Goal: Task Accomplishment & Management: Manage account settings

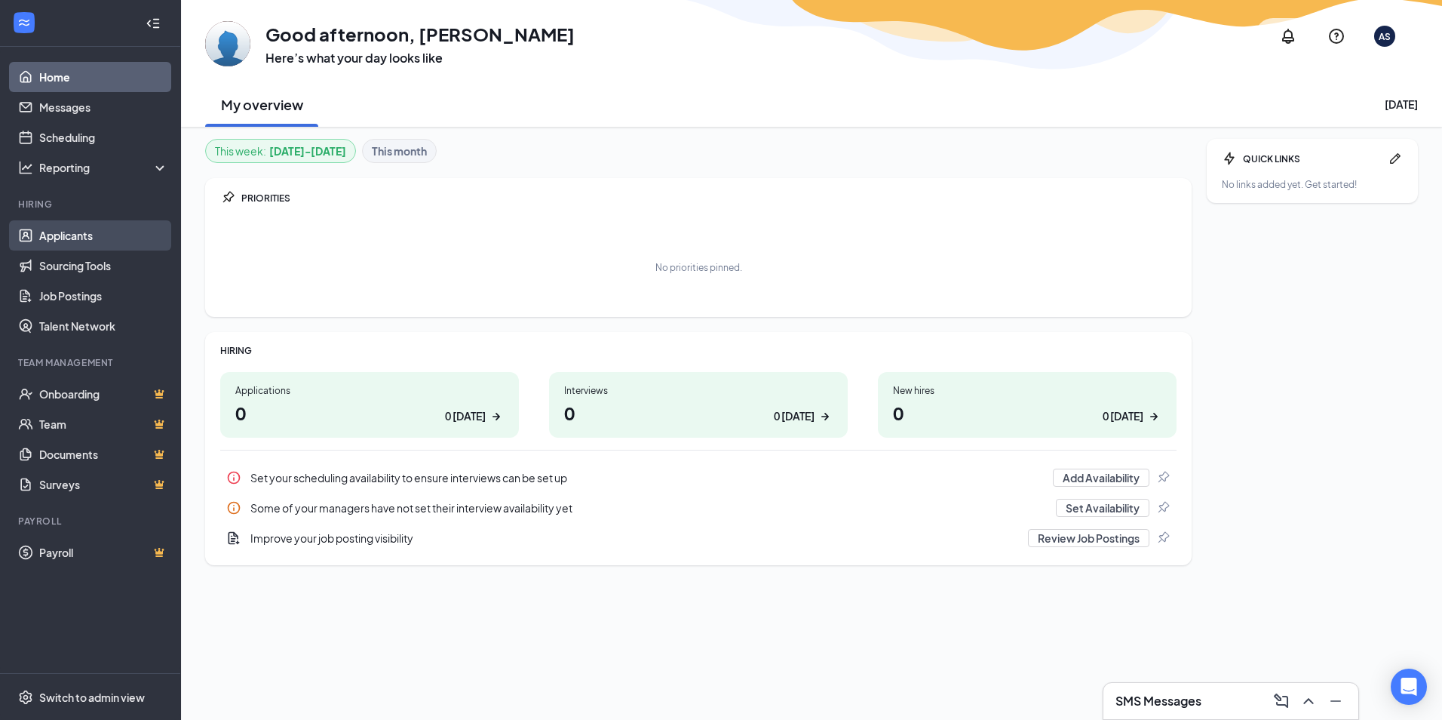
click at [75, 232] on link "Applicants" at bounding box center [103, 235] width 129 height 30
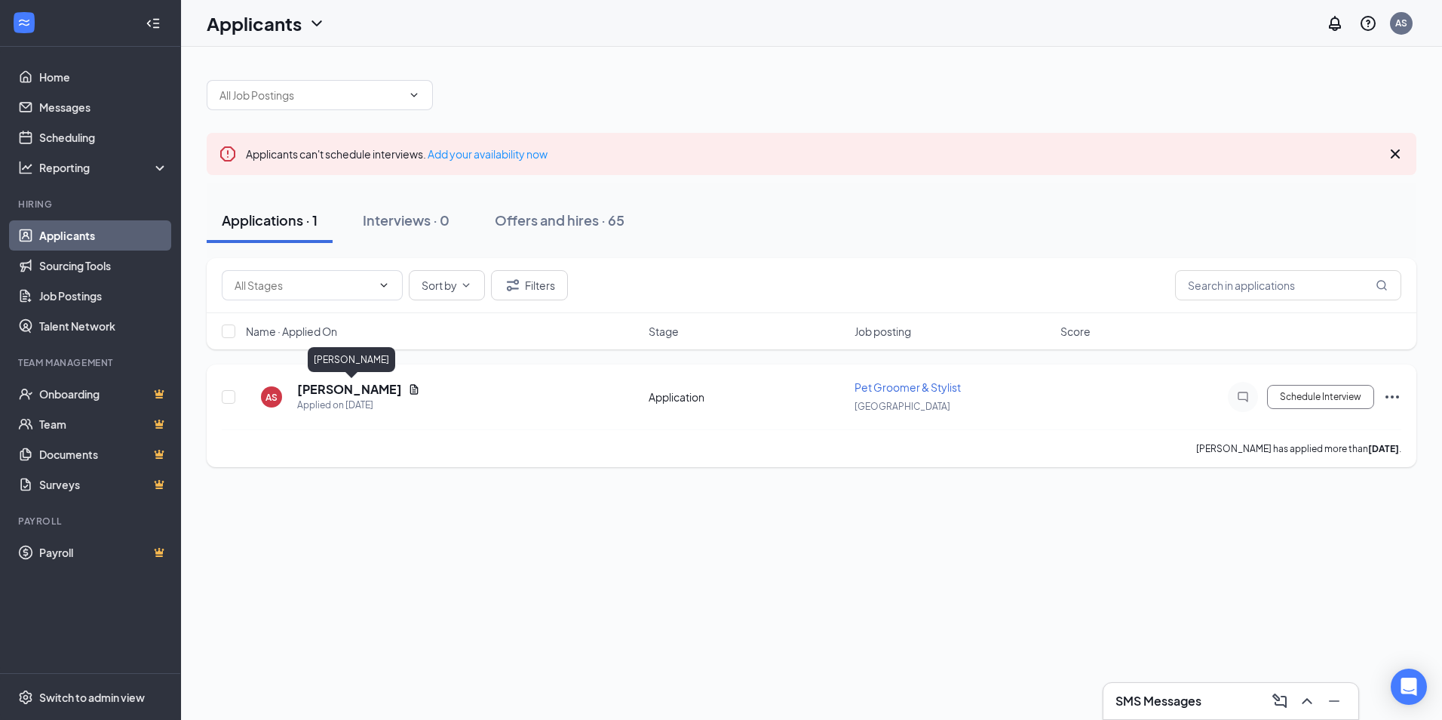
click at [389, 387] on h5 "[PERSON_NAME]" at bounding box center [349, 389] width 105 height 17
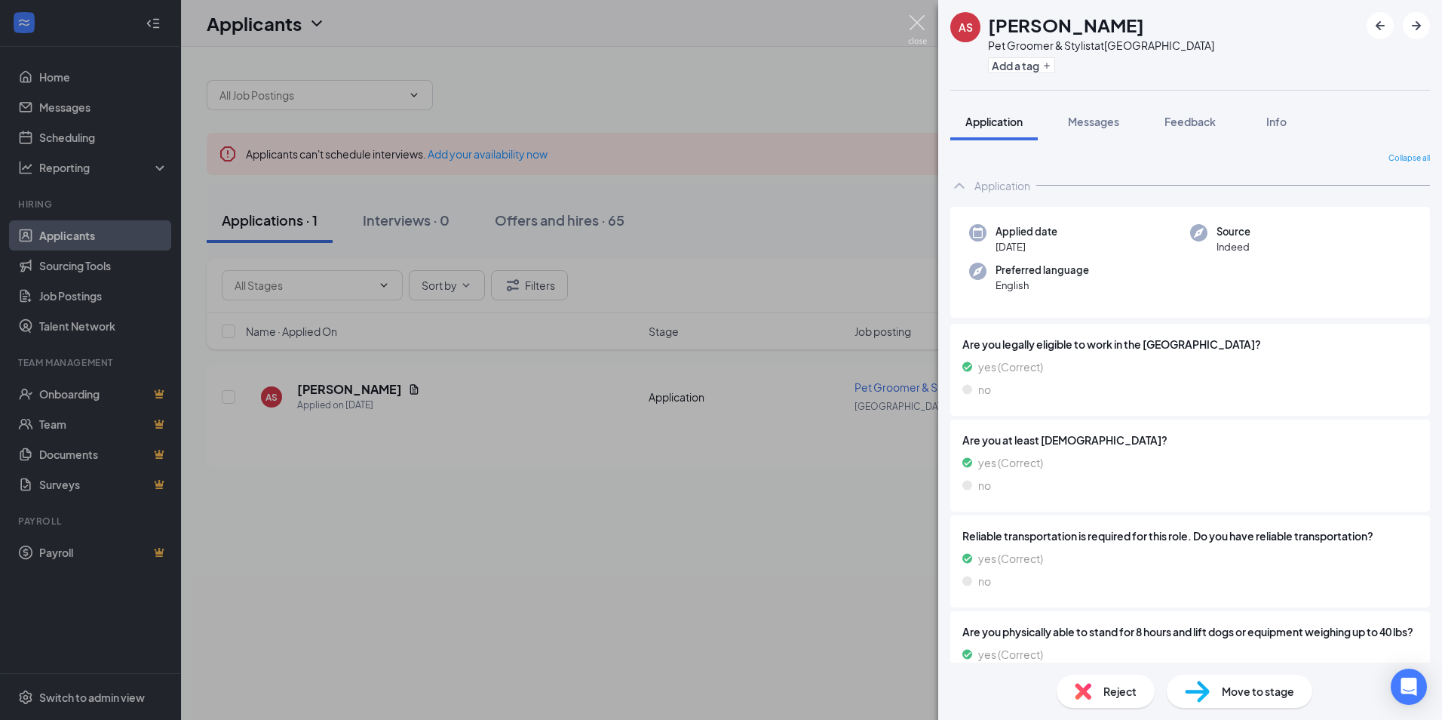
click at [915, 17] on img at bounding box center [917, 29] width 19 height 29
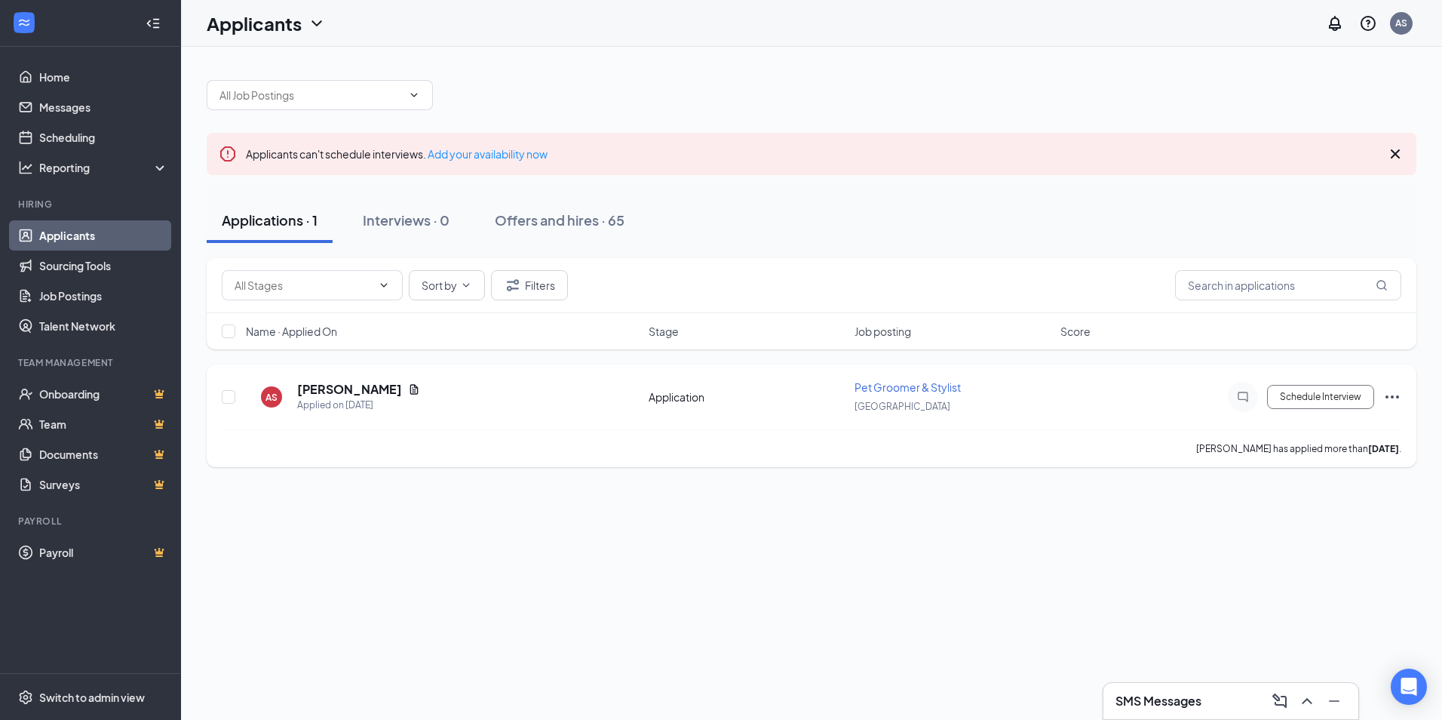
click at [1387, 395] on icon "Ellipses" at bounding box center [1393, 396] width 14 height 3
click at [1282, 613] on p "Reject" at bounding box center [1325, 614] width 130 height 15
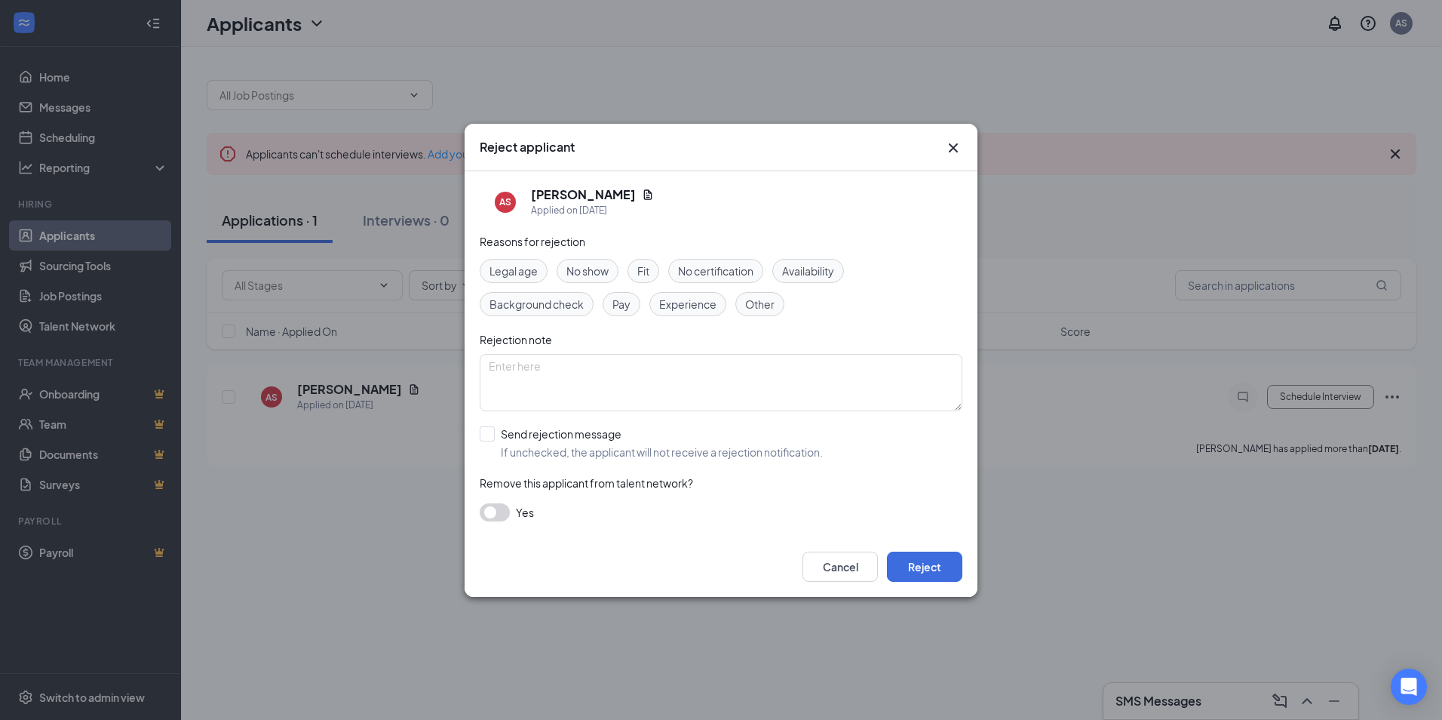
click at [493, 510] on button "button" at bounding box center [495, 512] width 30 height 18
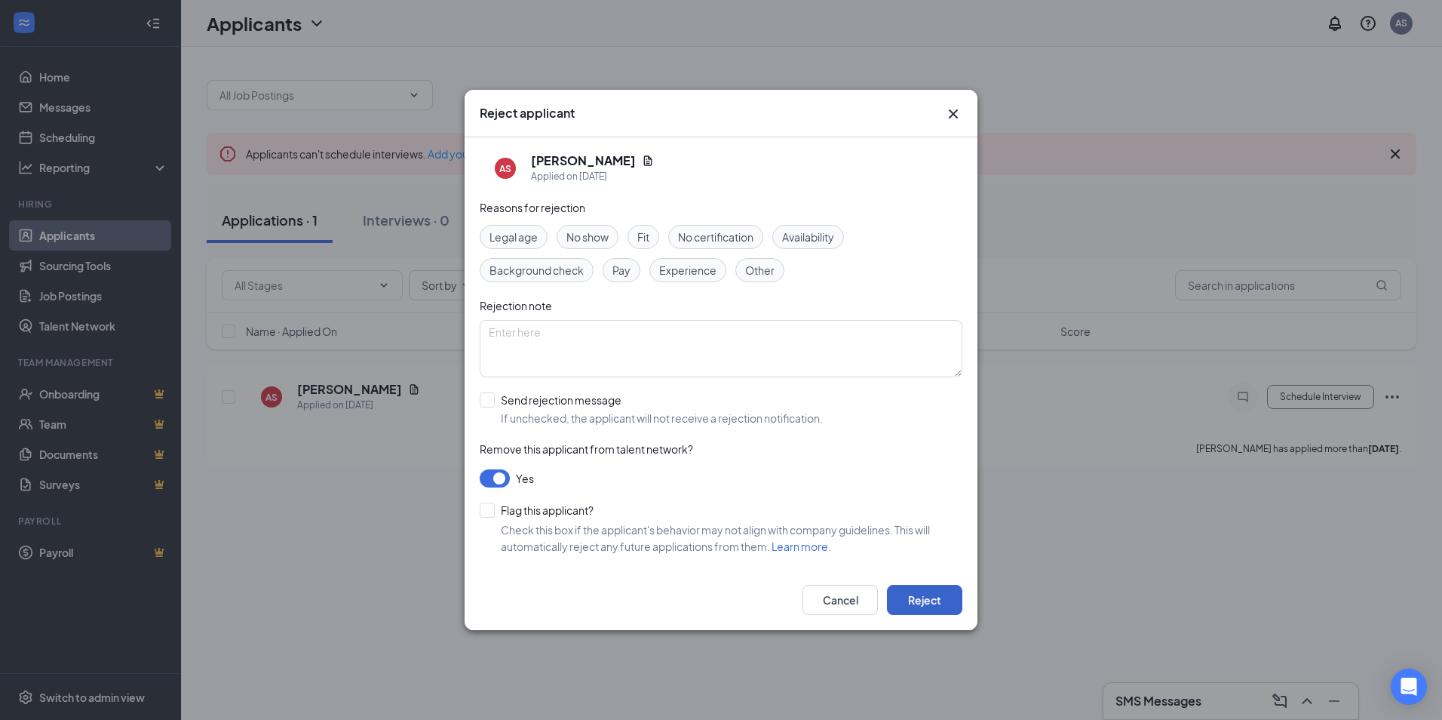
click at [915, 594] on button "Reject" at bounding box center [924, 600] width 75 height 30
